Goal: Navigation & Orientation: Find specific page/section

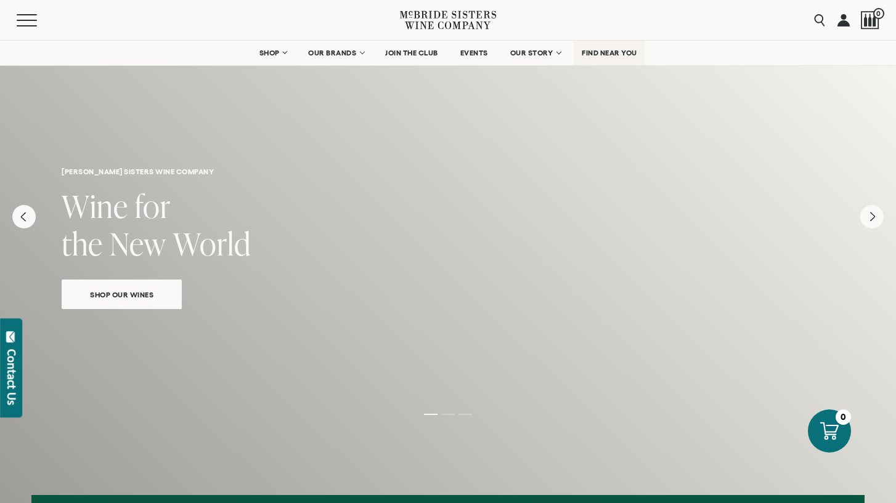
click at [617, 54] on span "FIND NEAR YOU" at bounding box center [609, 53] width 55 height 9
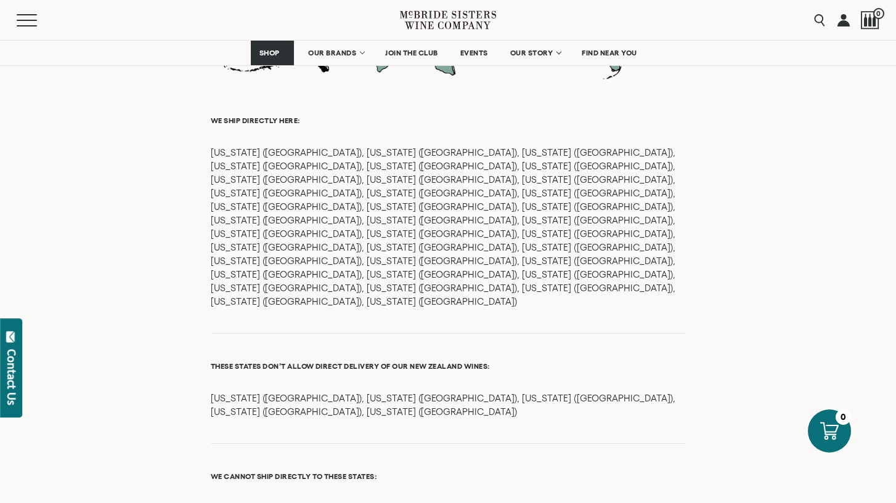
scroll to position [1362, 0]
